Goal: Information Seeking & Learning: Learn about a topic

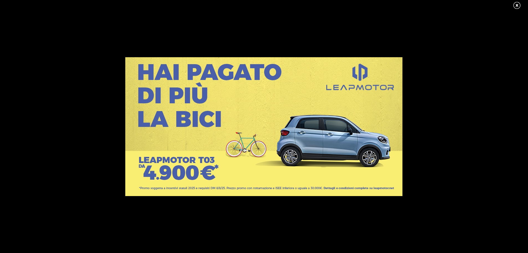
click at [520, 4] on link at bounding box center [520, 5] width 14 height 8
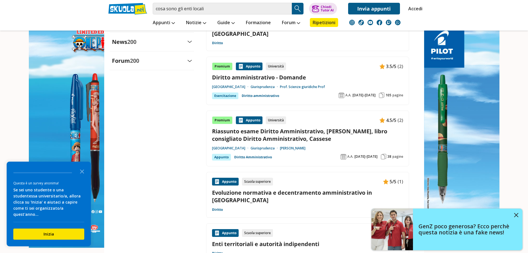
scroll to position [555, 0]
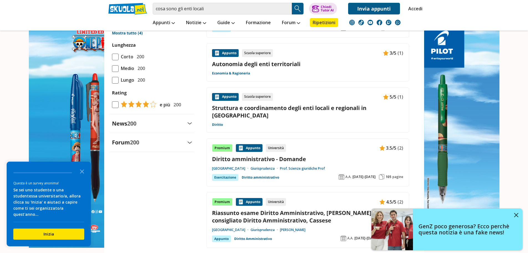
click at [268, 104] on link "Struttura e coordinamento degli enti locali e regionali in [GEOGRAPHIC_DATA]" at bounding box center [307, 111] width 191 height 15
